Goal: Task Accomplishment & Management: Complete application form

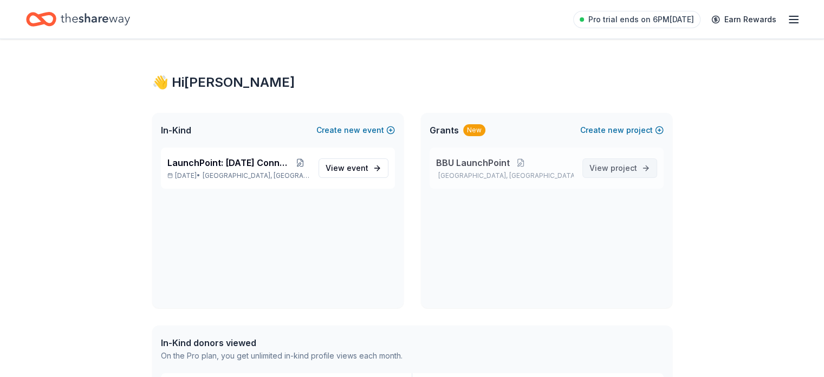
click at [600, 163] on span "View project" at bounding box center [614, 167] width 48 height 13
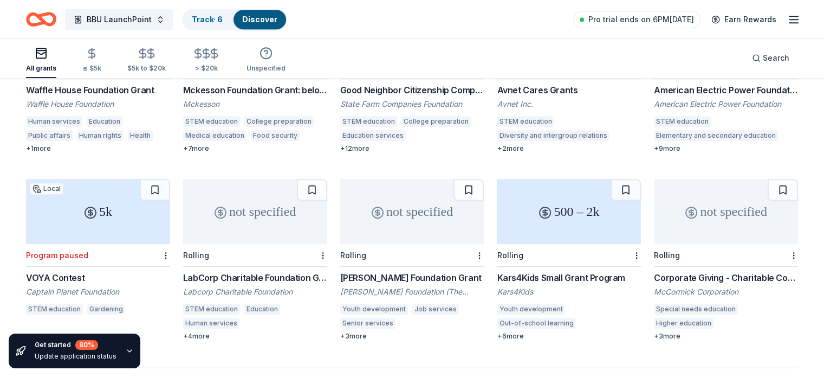
scroll to position [573, 0]
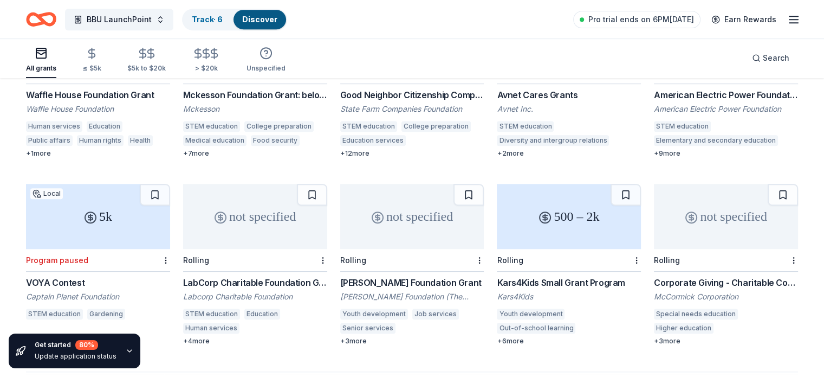
click at [689, 276] on div "Corporate Giving - Charitable Contributions" at bounding box center [726, 282] width 144 height 13
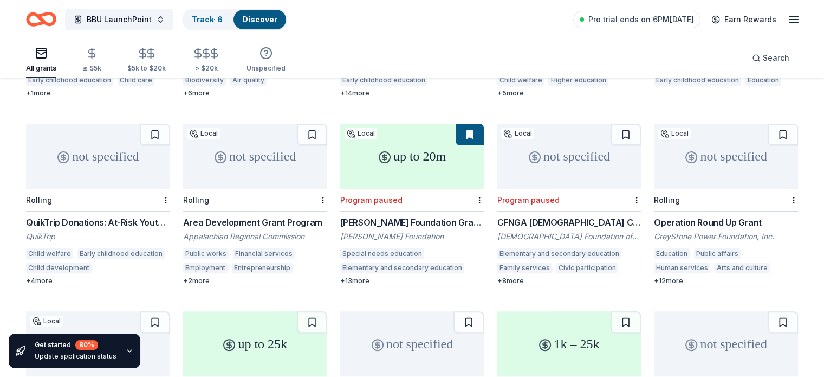
scroll to position [255, 0]
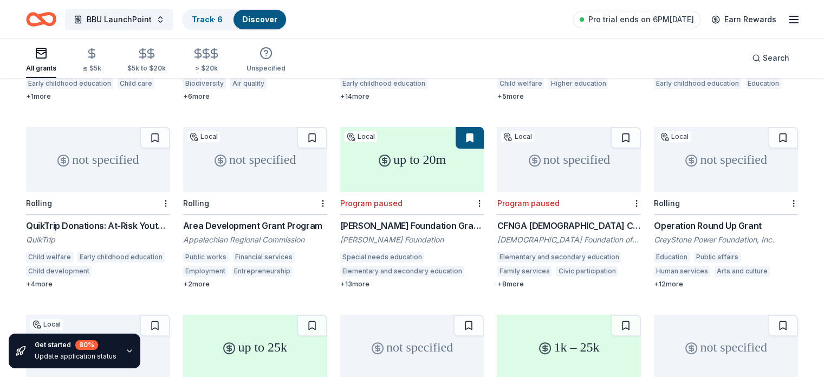
click at [691, 219] on div "Operation Round Up Grant" at bounding box center [726, 225] width 144 height 13
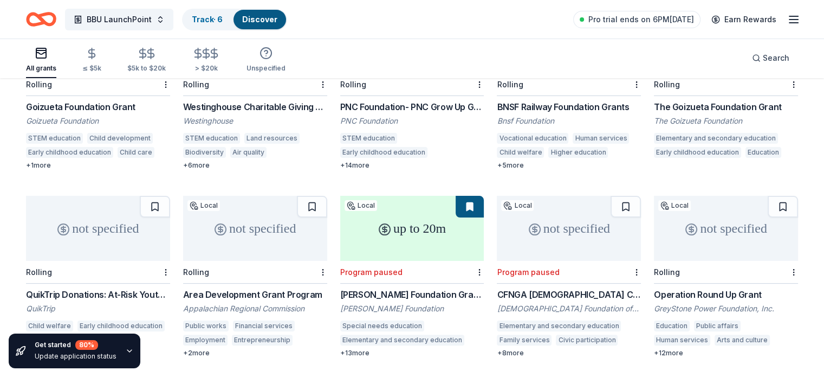
scroll to position [180, 0]
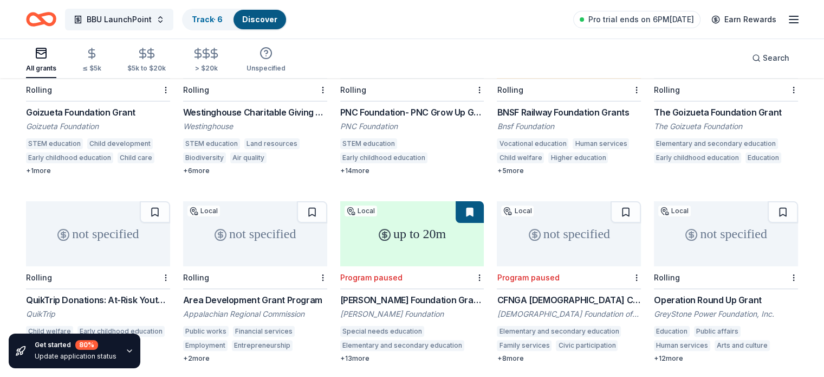
click at [124, 293] on div "QuikTrip Donations: At-Risk Youth and Early Childhood Education" at bounding box center [98, 299] width 144 height 13
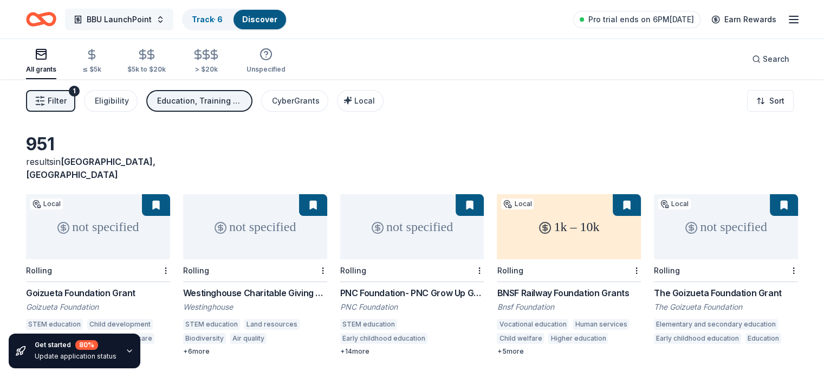
click at [150, 19] on span "BBU LaunchPoint" at bounding box center [119, 19] width 65 height 13
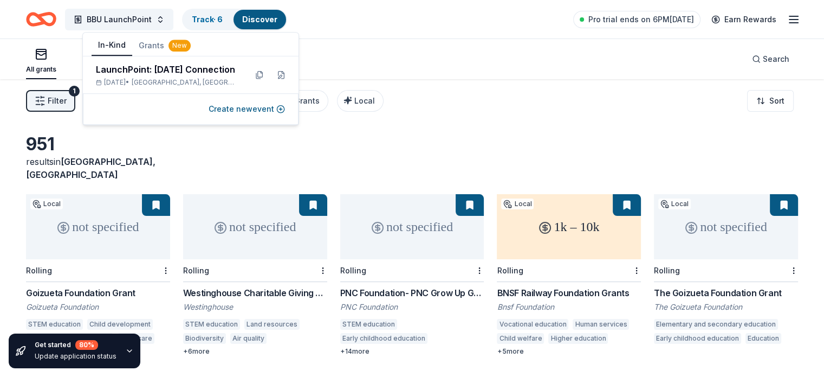
click at [104, 42] on button "In-Kind" at bounding box center [112, 45] width 41 height 21
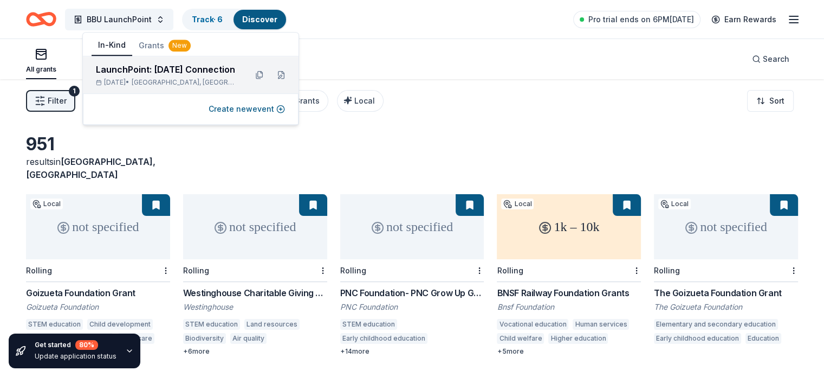
click at [127, 77] on div "LaunchPoint: Halloween Connection Oct 31, 2025 • Atlanta, GA" at bounding box center [167, 75] width 142 height 24
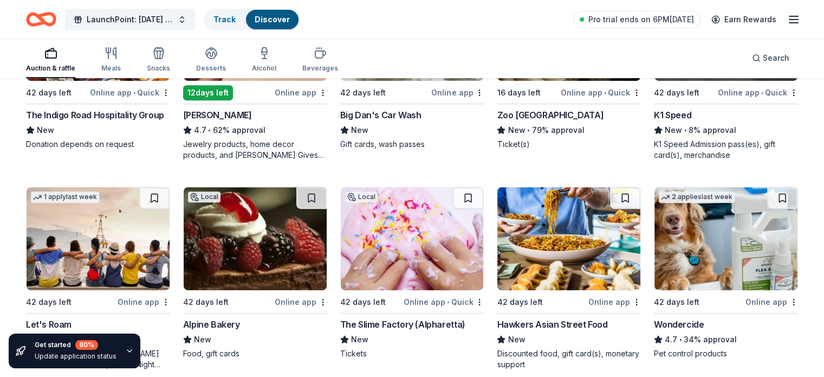
scroll to position [434, 0]
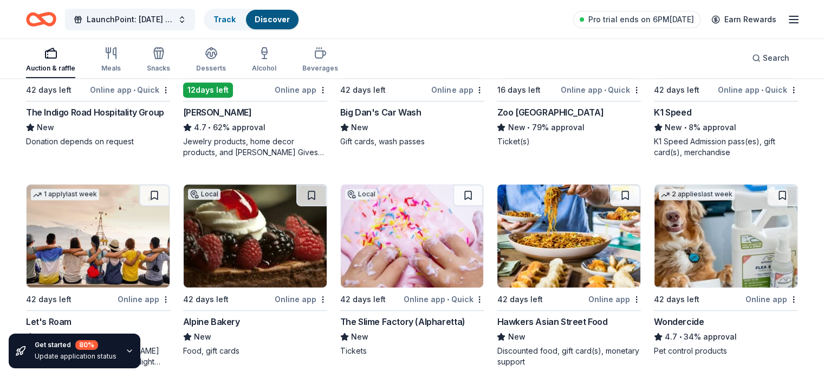
click at [407, 253] on img at bounding box center [412, 235] width 143 height 103
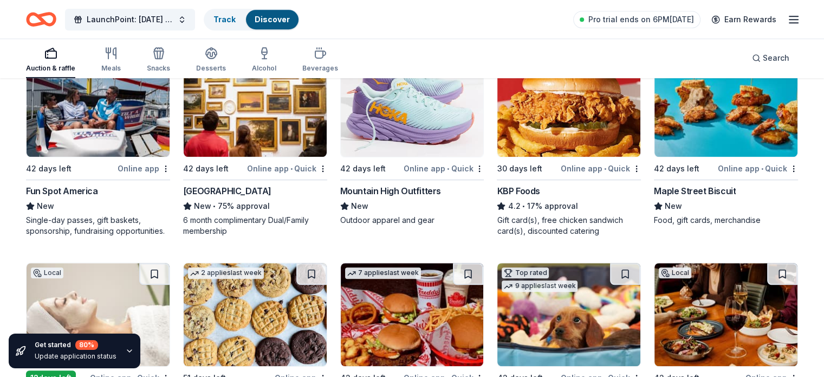
scroll to position [777, 0]
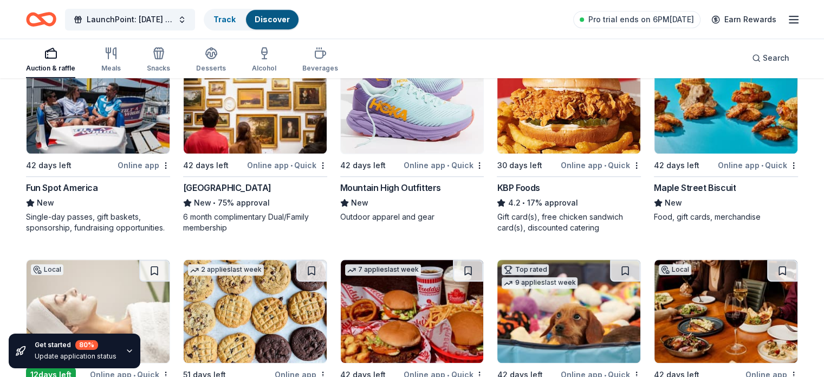
click at [61, 185] on div "Fun Spot America" at bounding box center [62, 187] width 72 height 13
click at [234, 188] on div "High Museum of Art" at bounding box center [227, 187] width 88 height 13
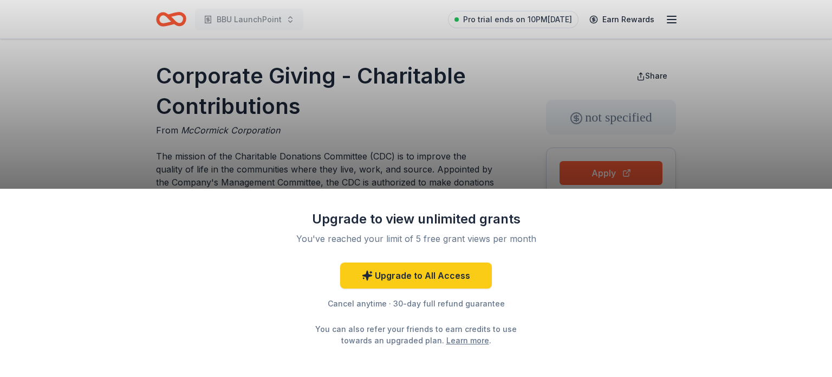
click at [824, 56] on div "Upgrade to view unlimited grants You've reached your limit of 5 free grant view…" at bounding box center [416, 188] width 832 height 377
click at [744, 112] on div "Upgrade to view unlimited grants You've reached your limit of 5 free grant view…" at bounding box center [416, 188] width 832 height 377
click at [403, 158] on div "Upgrade to view unlimited grants You've reached your limit of 5 free grant view…" at bounding box center [416, 188] width 832 height 377
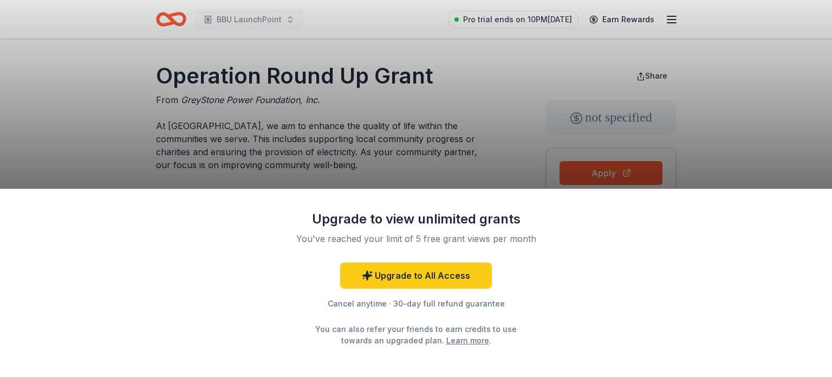
click at [681, 126] on div "Upgrade to view unlimited grants You've reached your limit of 5 free grant view…" at bounding box center [416, 188] width 832 height 377
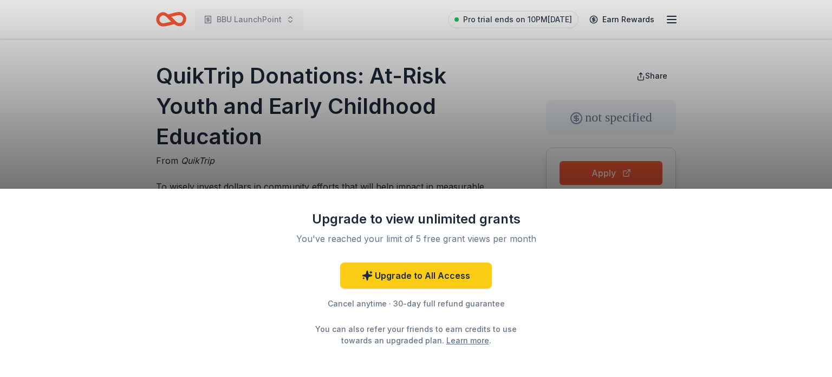
click at [620, 171] on div "Upgrade to view unlimited grants You've reached your limit of 5 free grant view…" at bounding box center [416, 188] width 832 height 377
click at [649, 114] on div "Upgrade to view unlimited grants You've reached your limit of 5 free grant view…" at bounding box center [416, 188] width 832 height 377
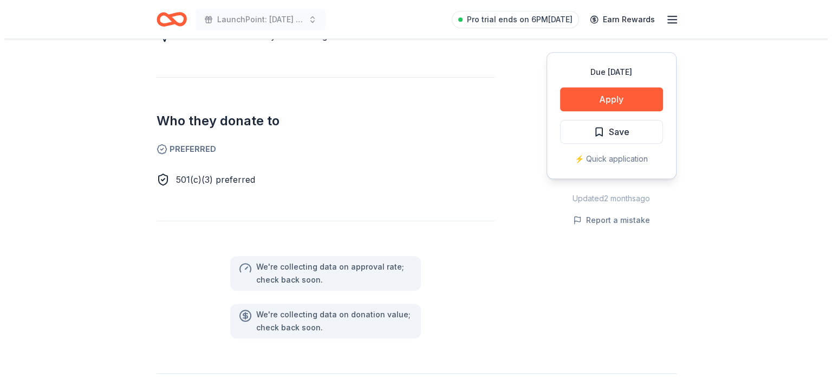
scroll to position [553, 0]
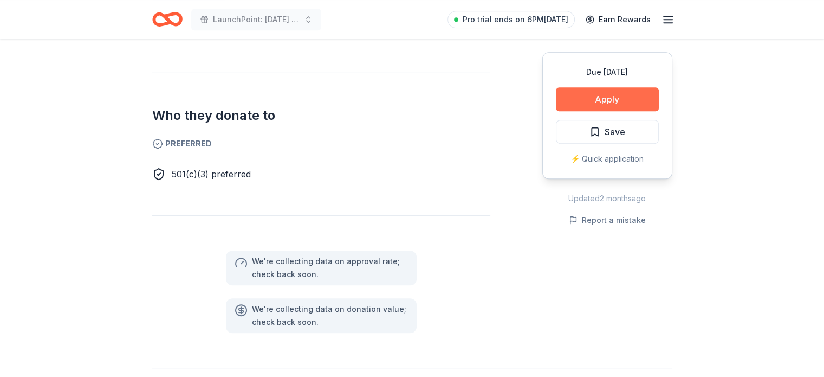
click at [597, 93] on button "Apply" at bounding box center [607, 99] width 103 height 24
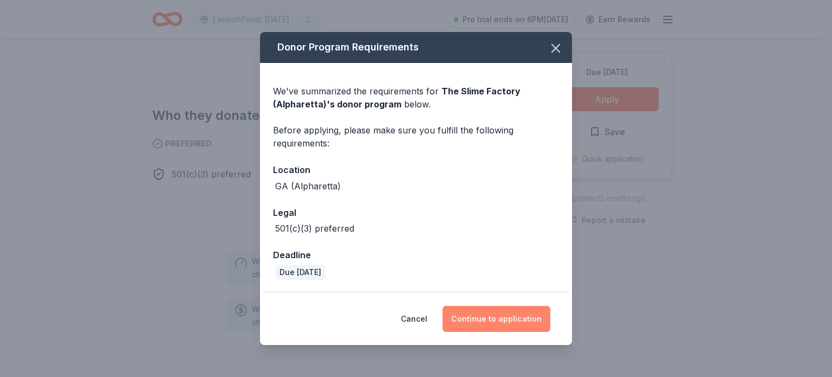
click at [503, 319] on button "Continue to application" at bounding box center [497, 319] width 108 height 26
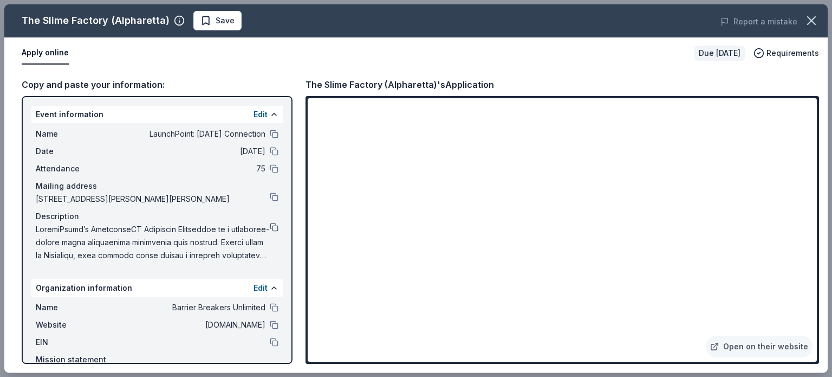
click at [270, 223] on button at bounding box center [274, 227] width 9 height 9
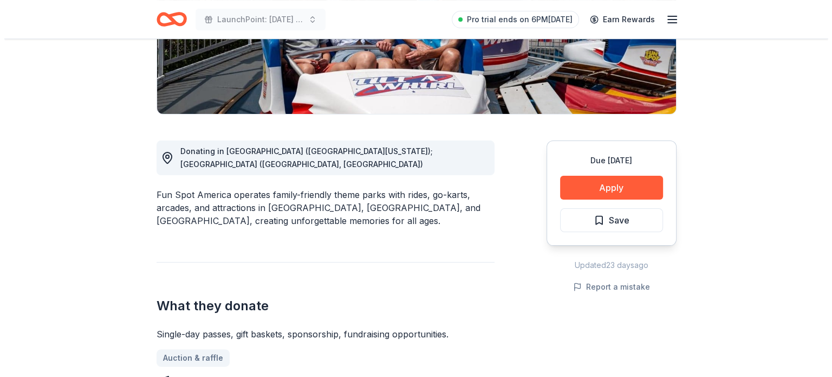
scroll to position [223, 0]
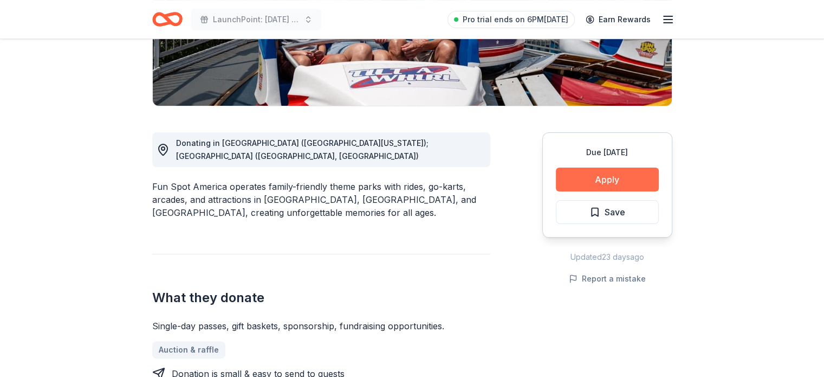
click at [611, 184] on button "Apply" at bounding box center [607, 179] width 103 height 24
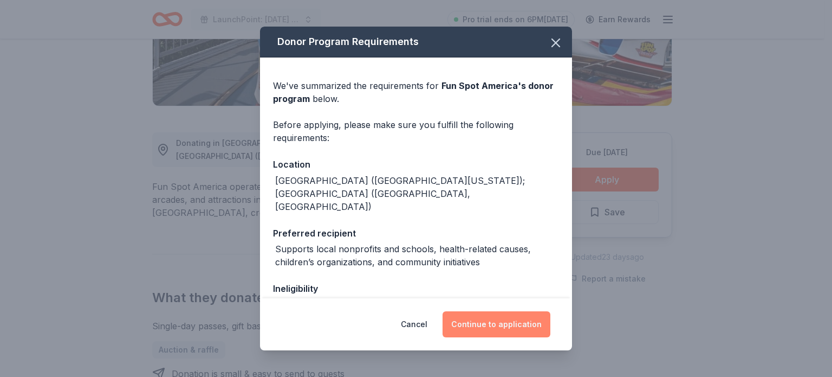
click at [490, 319] on button "Continue to application" at bounding box center [497, 324] width 108 height 26
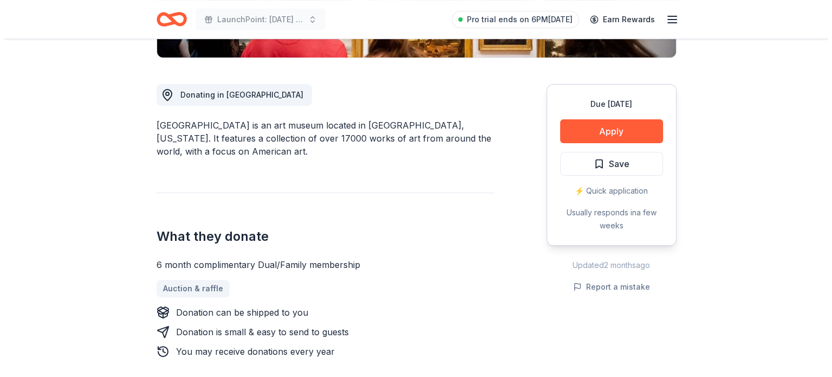
scroll to position [273, 0]
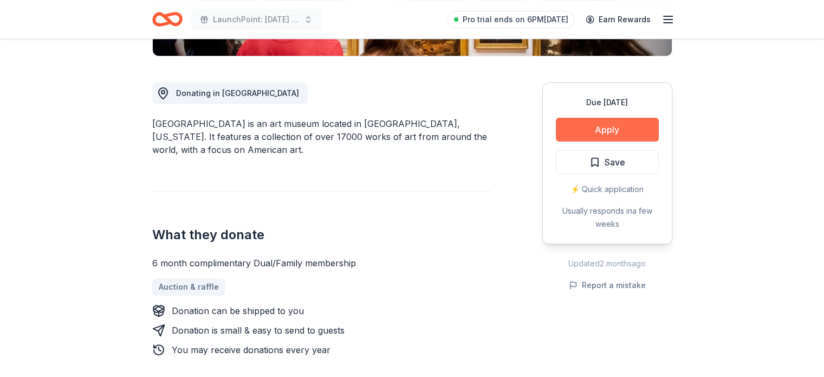
click at [601, 130] on button "Apply" at bounding box center [607, 130] width 103 height 24
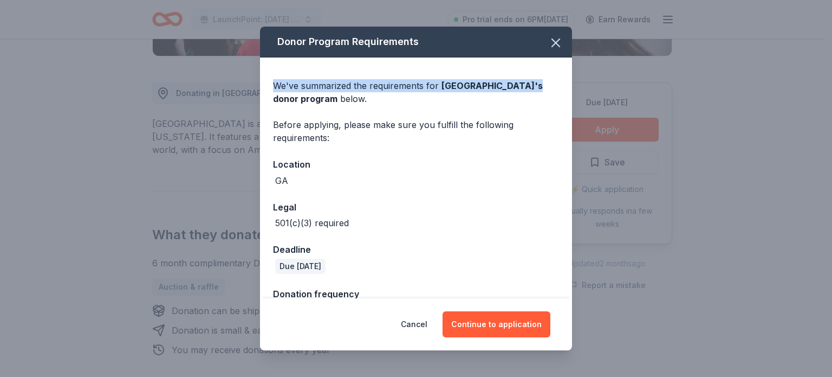
drag, startPoint x: 481, startPoint y: 36, endPoint x: 635, endPoint y: 86, distance: 162.5
click at [635, 86] on div "Donor Program Requirements We've summarized the requirements for High Museum of…" at bounding box center [416, 188] width 832 height 377
click at [419, 319] on button "Cancel" at bounding box center [414, 324] width 27 height 26
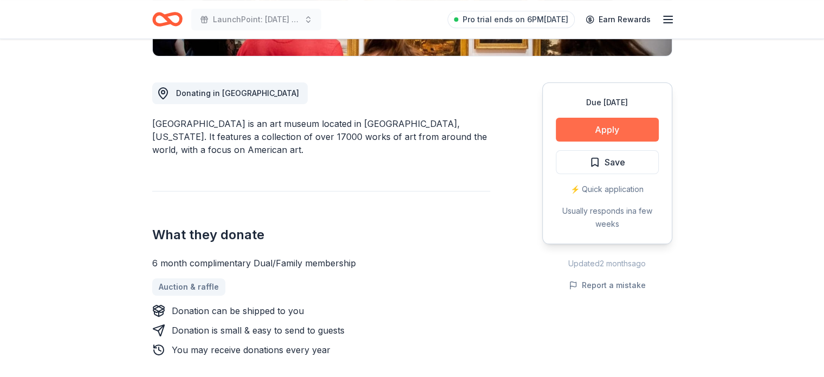
click at [614, 124] on button "Apply" at bounding box center [607, 130] width 103 height 24
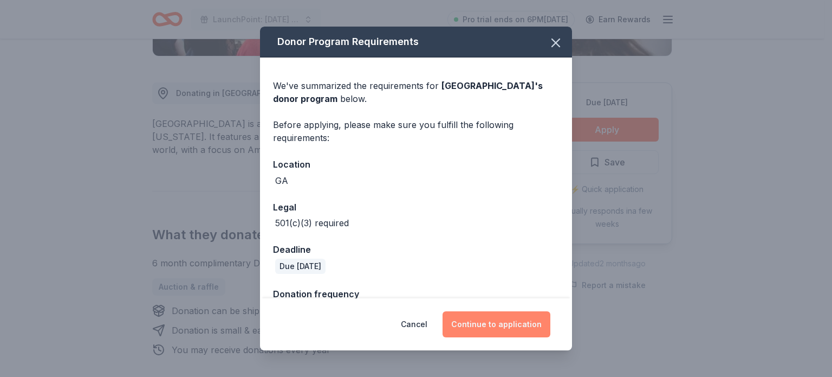
click at [470, 314] on button "Continue to application" at bounding box center [497, 324] width 108 height 26
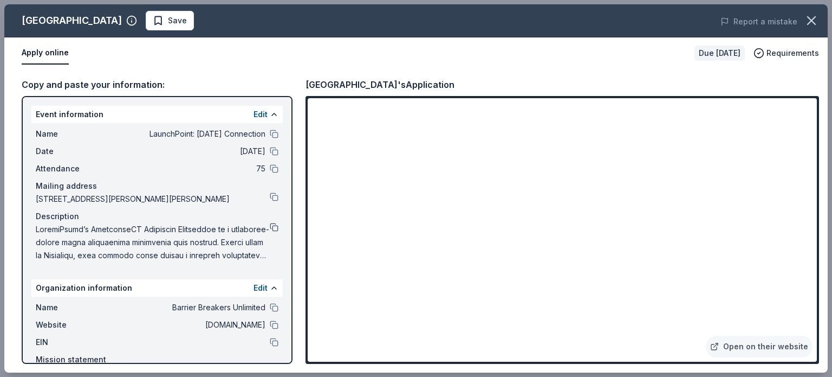
click at [270, 225] on button at bounding box center [274, 227] width 9 height 9
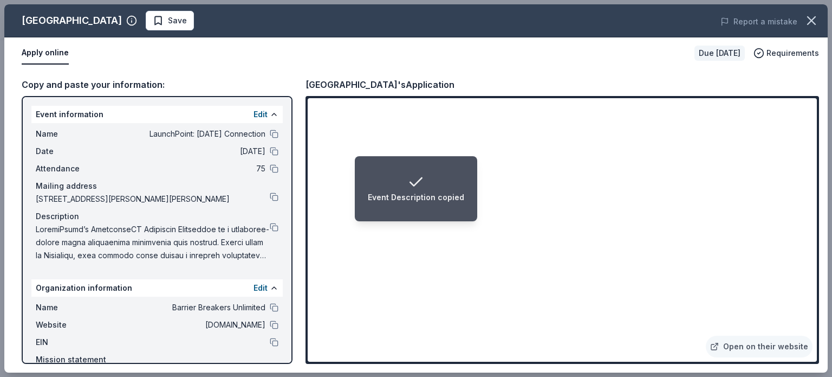
drag, startPoint x: 144, startPoint y: 228, endPoint x: 165, endPoint y: 236, distance: 22.1
click at [165, 236] on span at bounding box center [153, 242] width 234 height 39
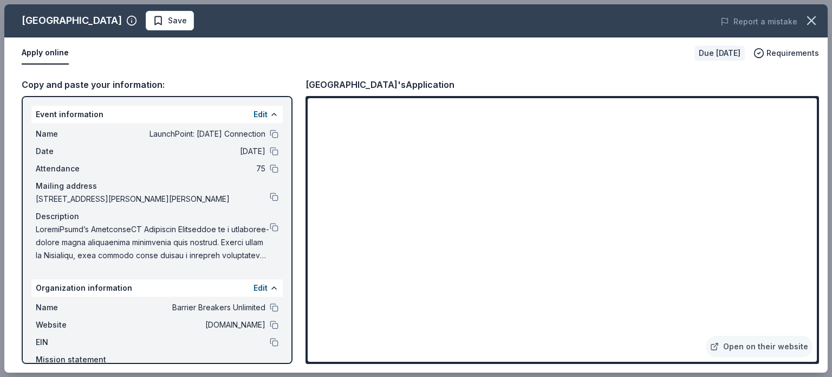
click at [178, 234] on span at bounding box center [153, 242] width 234 height 39
drag, startPoint x: 142, startPoint y: 227, endPoint x: 206, endPoint y: 243, distance: 66.0
click at [206, 243] on span at bounding box center [153, 242] width 234 height 39
